Goal: Use online tool/utility

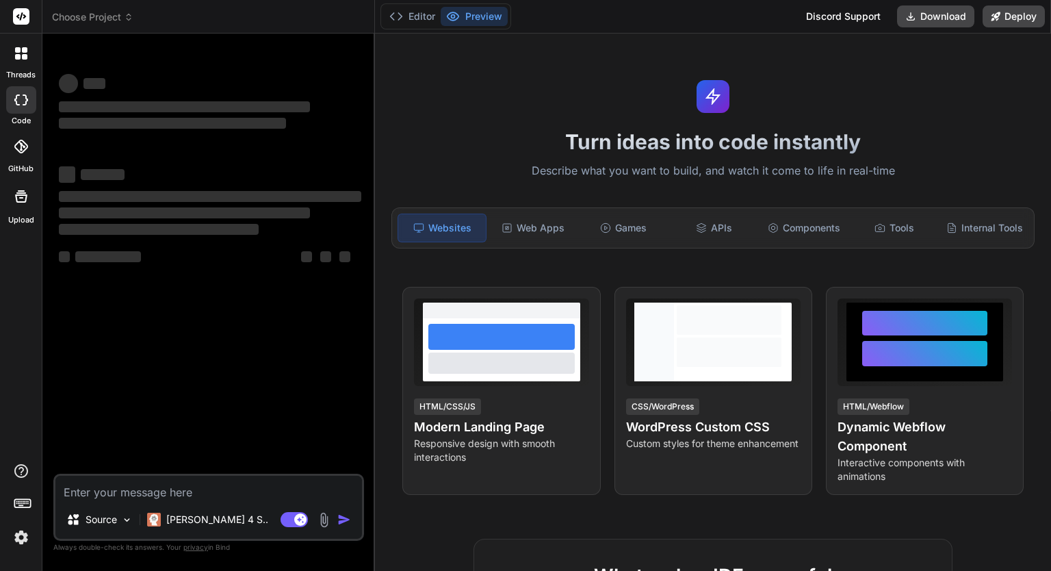
click at [397, 160] on div "Turn ideas into code instantly Describe what you want to build, and watch it co…" at bounding box center [713, 302] width 676 height 537
click at [205, 513] on p "Claude 4 S.." at bounding box center [217, 520] width 102 height 14
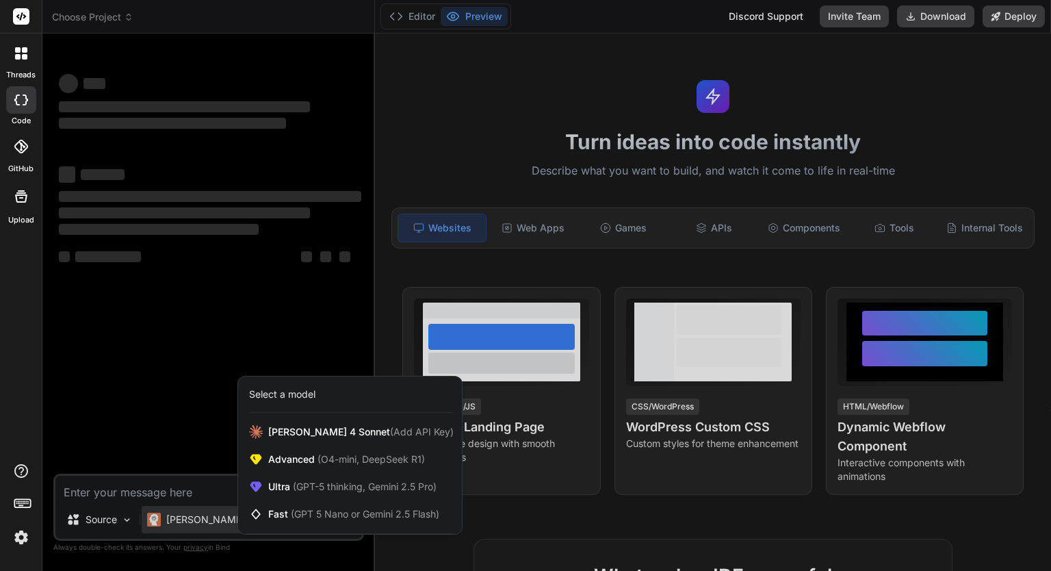
click at [205, 514] on div at bounding box center [525, 285] width 1051 height 571
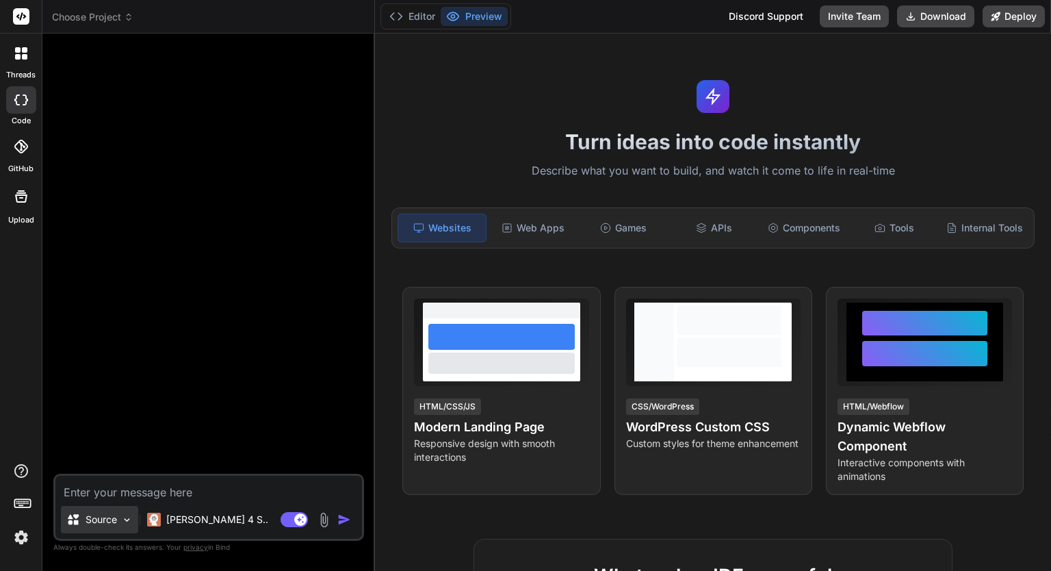
type textarea "x"
click at [32, 533] on img at bounding box center [21, 537] width 23 height 23
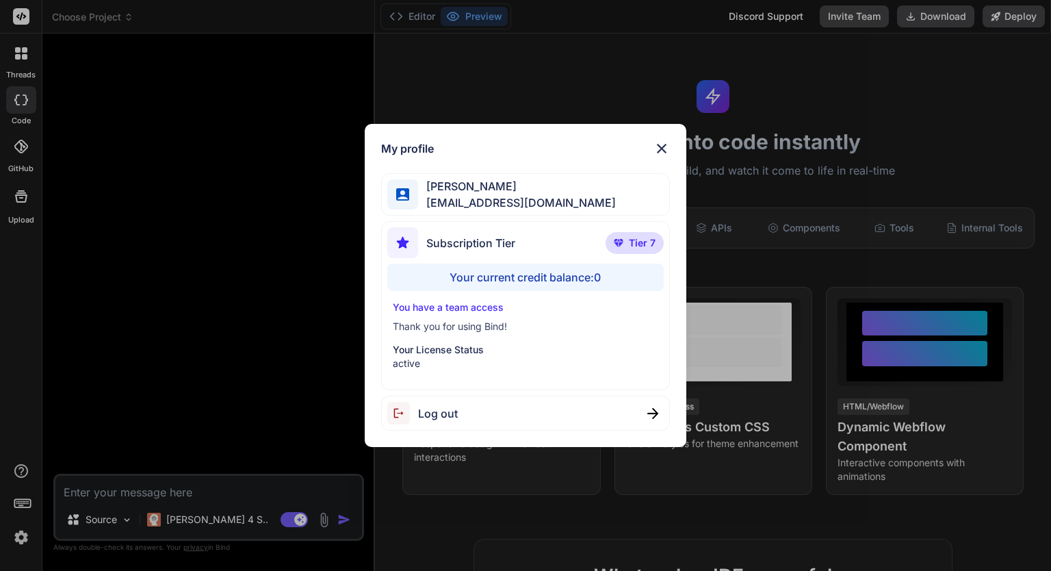
click at [289, 330] on div "My profile Eric Lee ohiwello@gmail.com Subscription Tier Tier 7 Your current cr…" at bounding box center [525, 285] width 1051 height 571
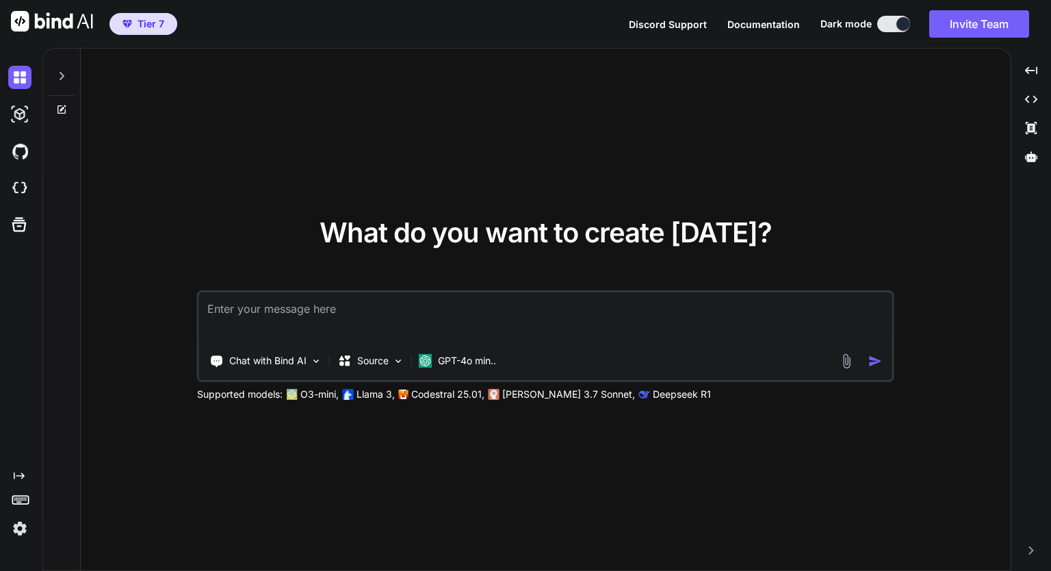
type textarea "x"
